Goal: Information Seeking & Learning: Learn about a topic

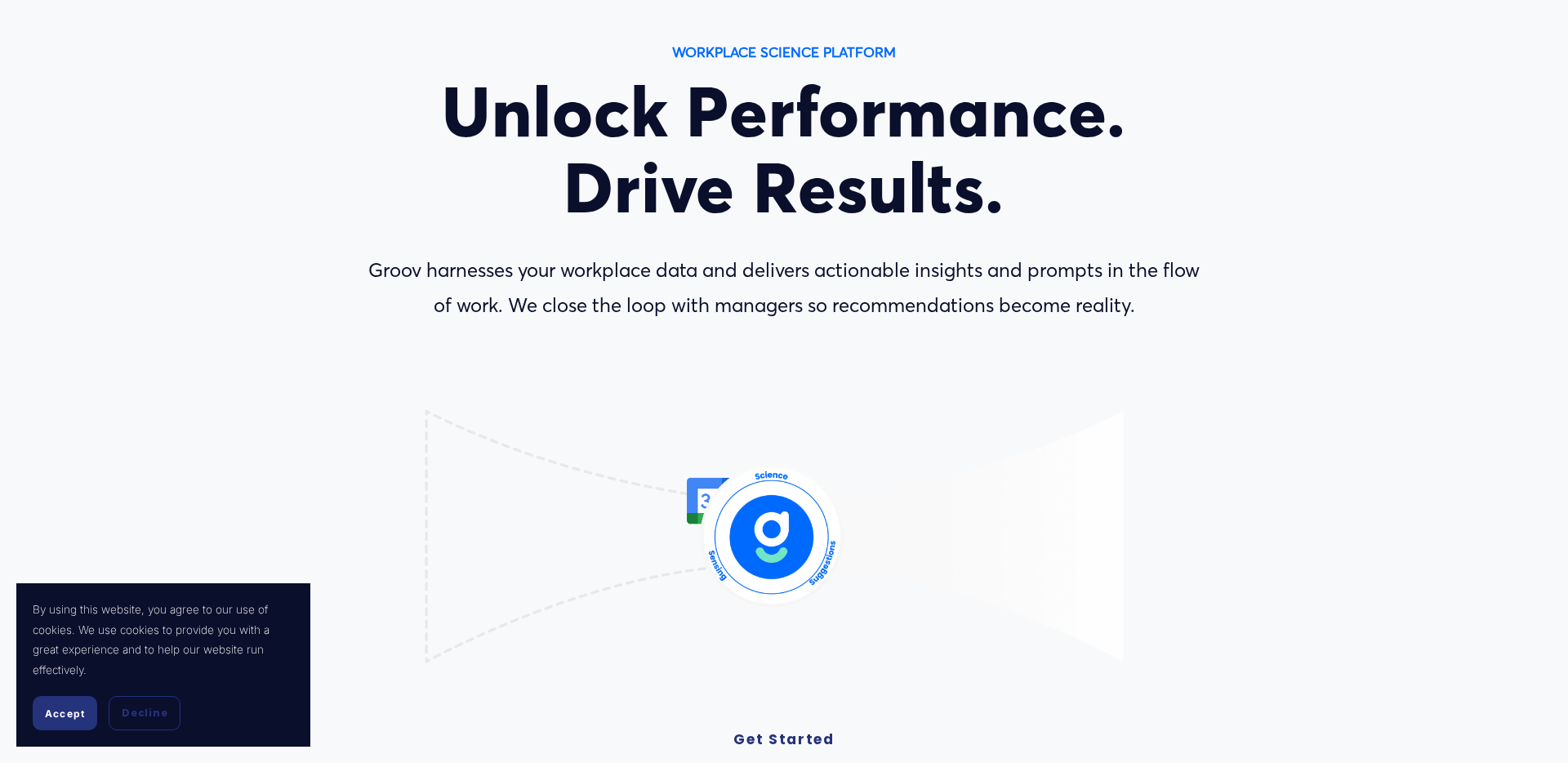
scroll to position [111, 0]
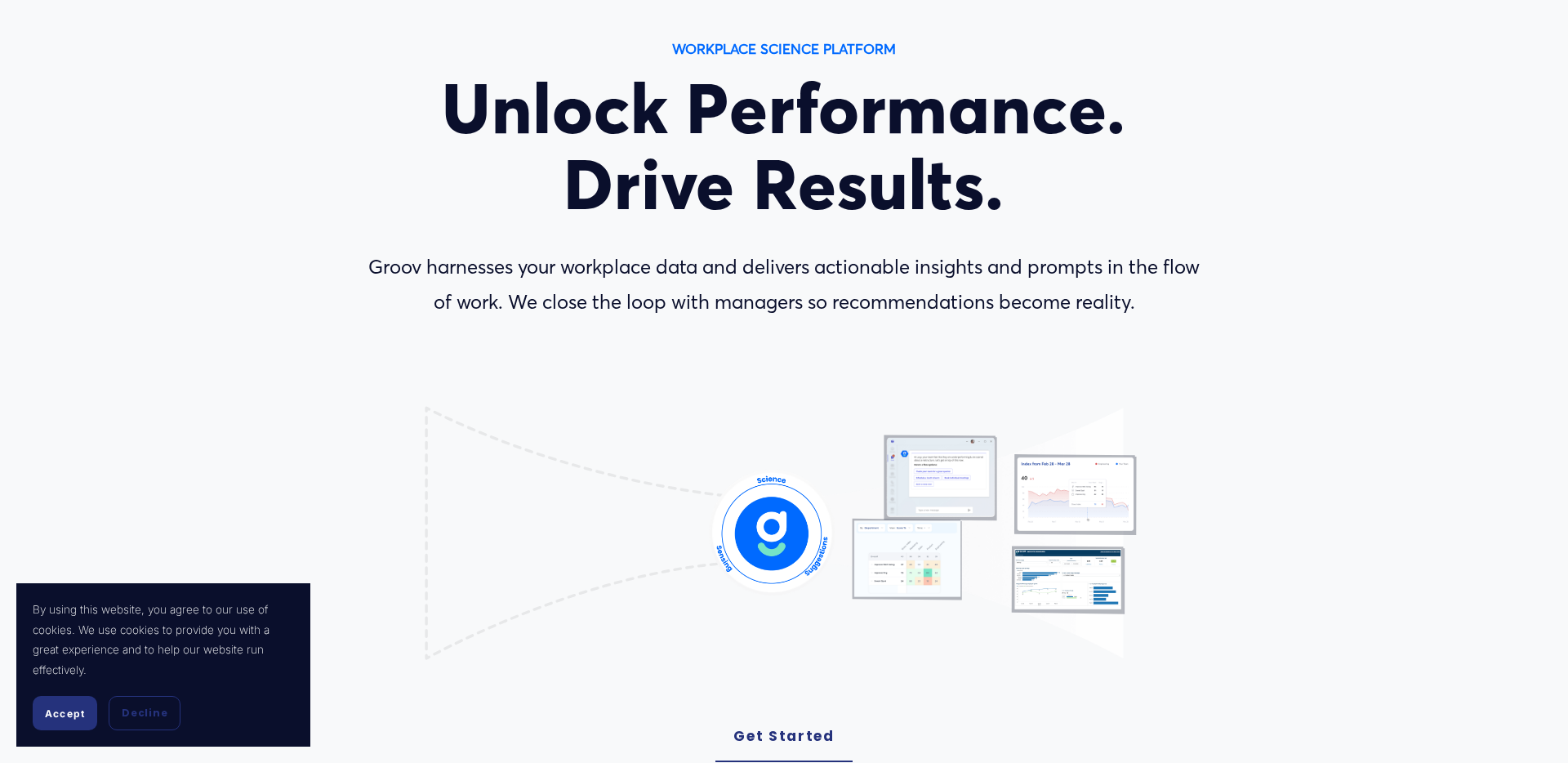
click at [68, 718] on span "Accept" at bounding box center [64, 713] width 40 height 12
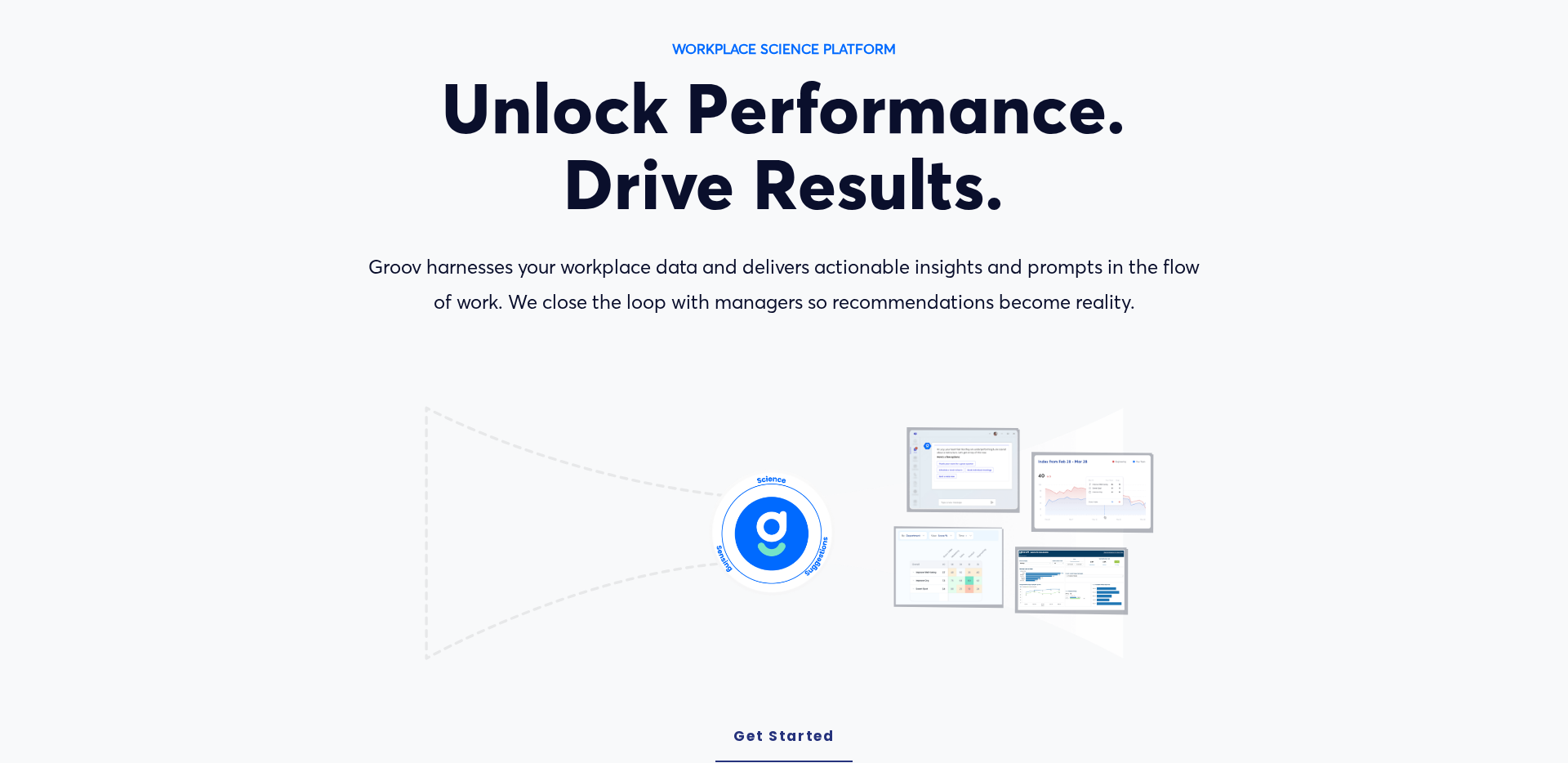
scroll to position [0, 0]
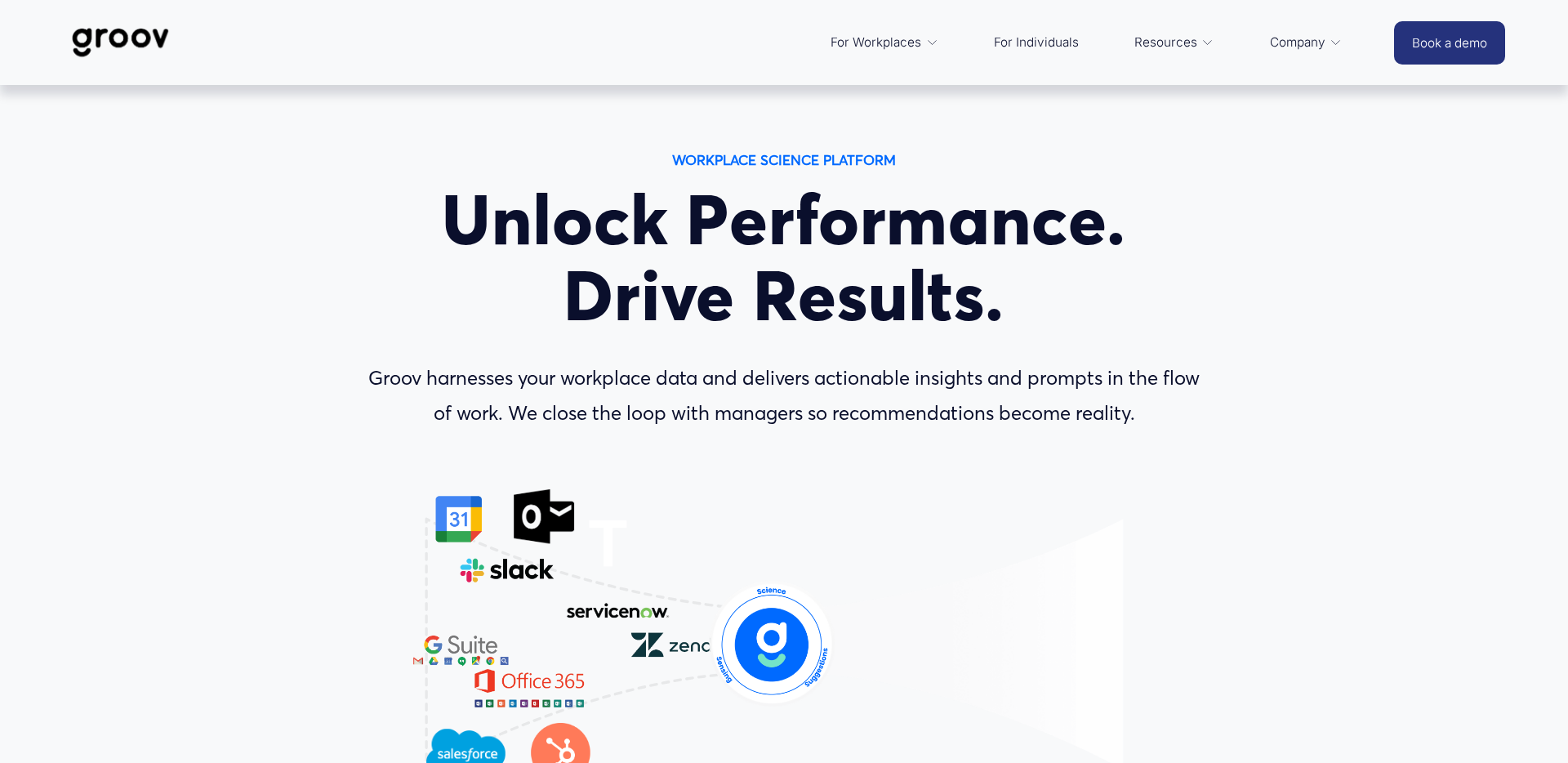
click at [0, 0] on span "Platform Overview" at bounding box center [0, 0] width 0 height 0
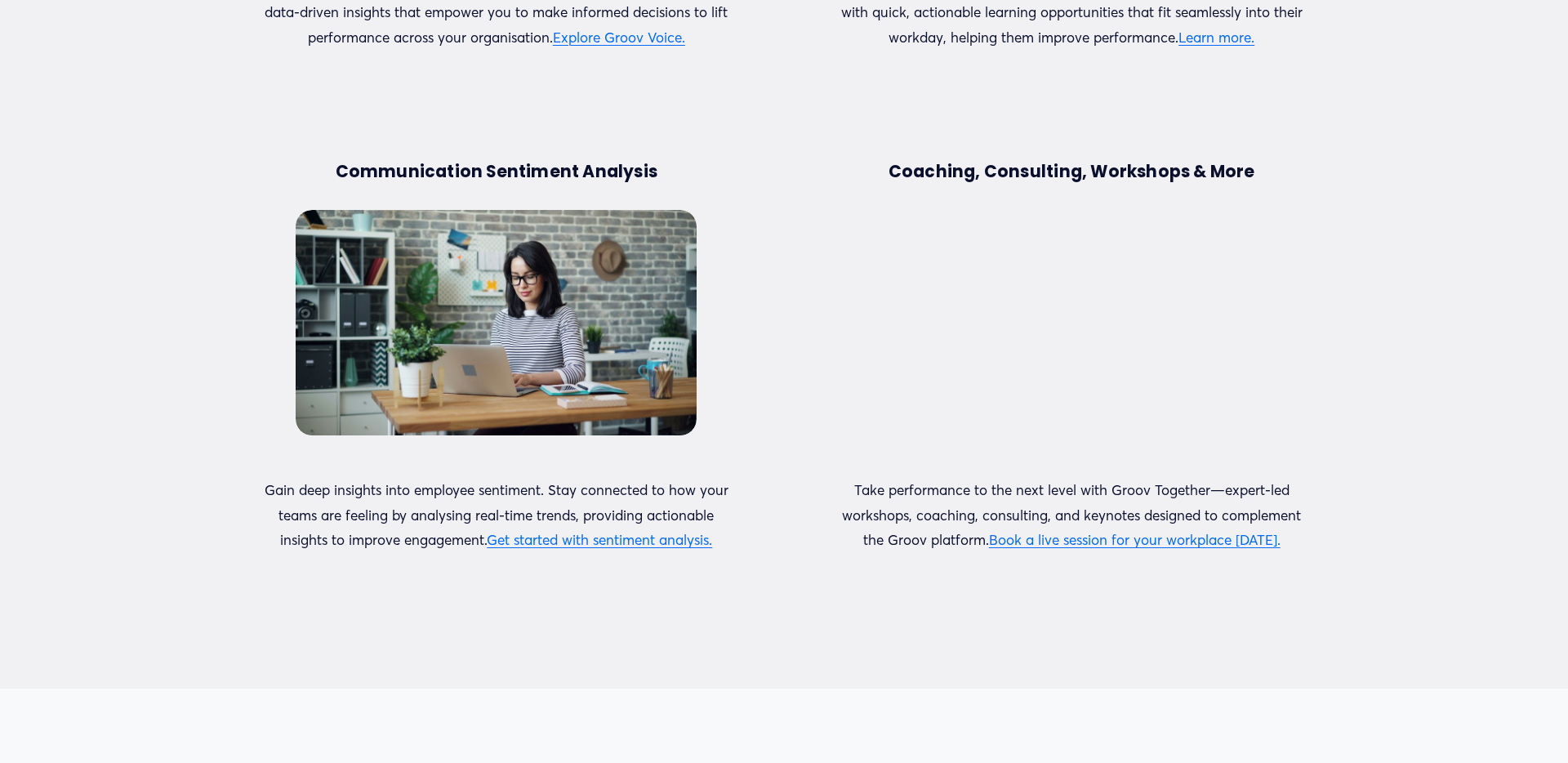
scroll to position [2815, 0]
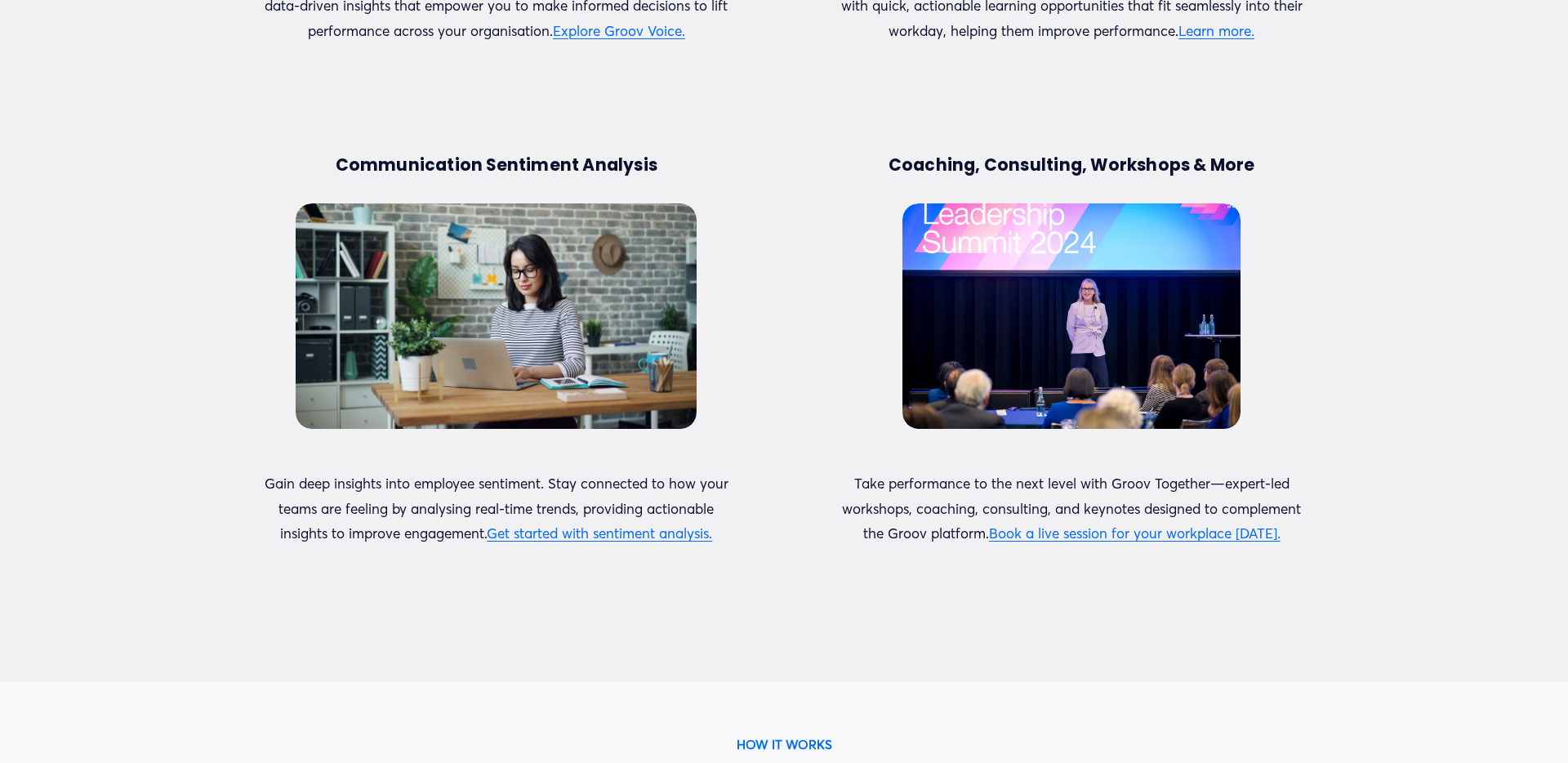
click at [643, 528] on link "Get started with sentiment analysis." at bounding box center [599, 532] width 226 height 17
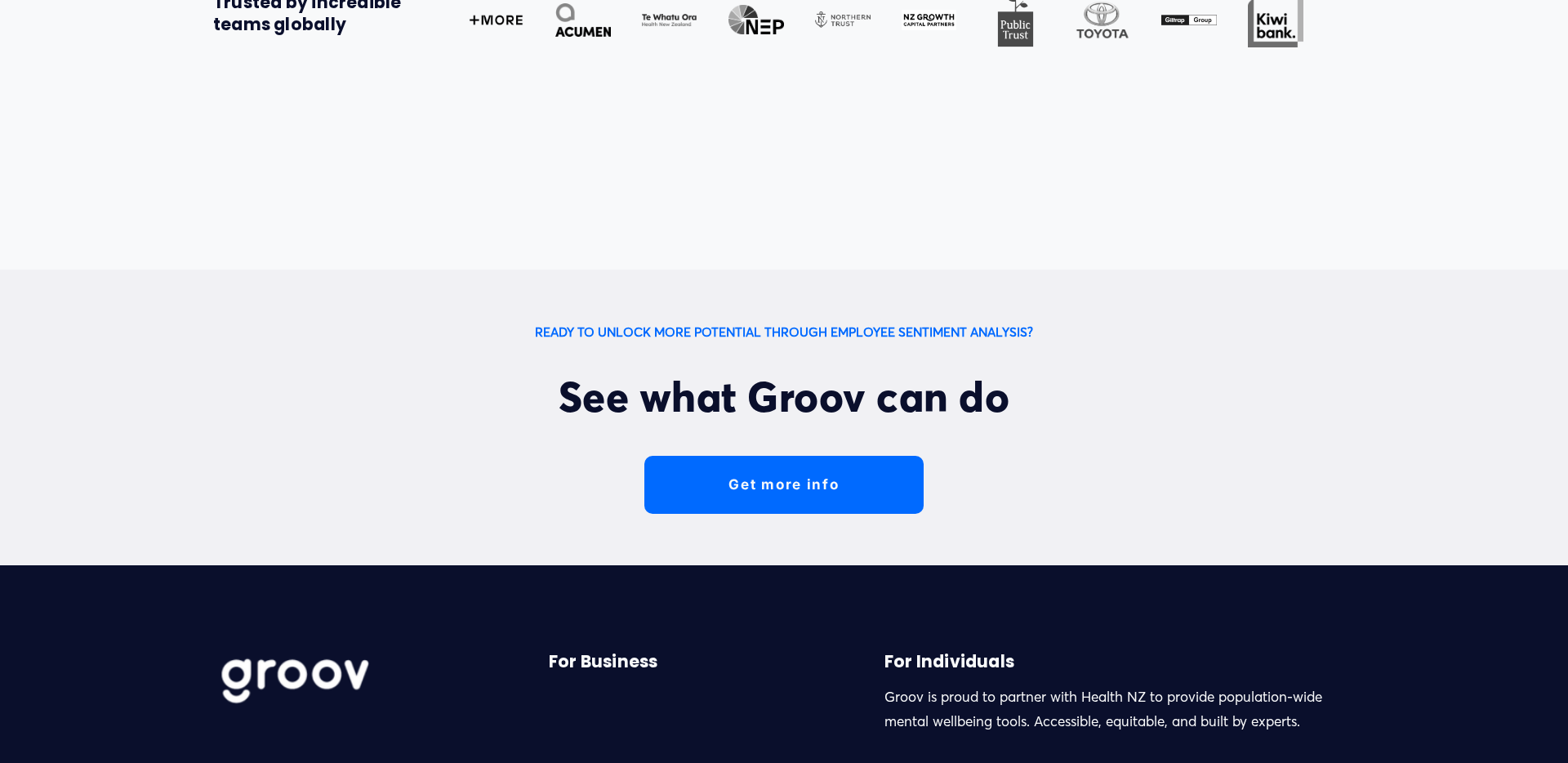
scroll to position [4742, 0]
